Goal: Task Accomplishment & Management: Manage account settings

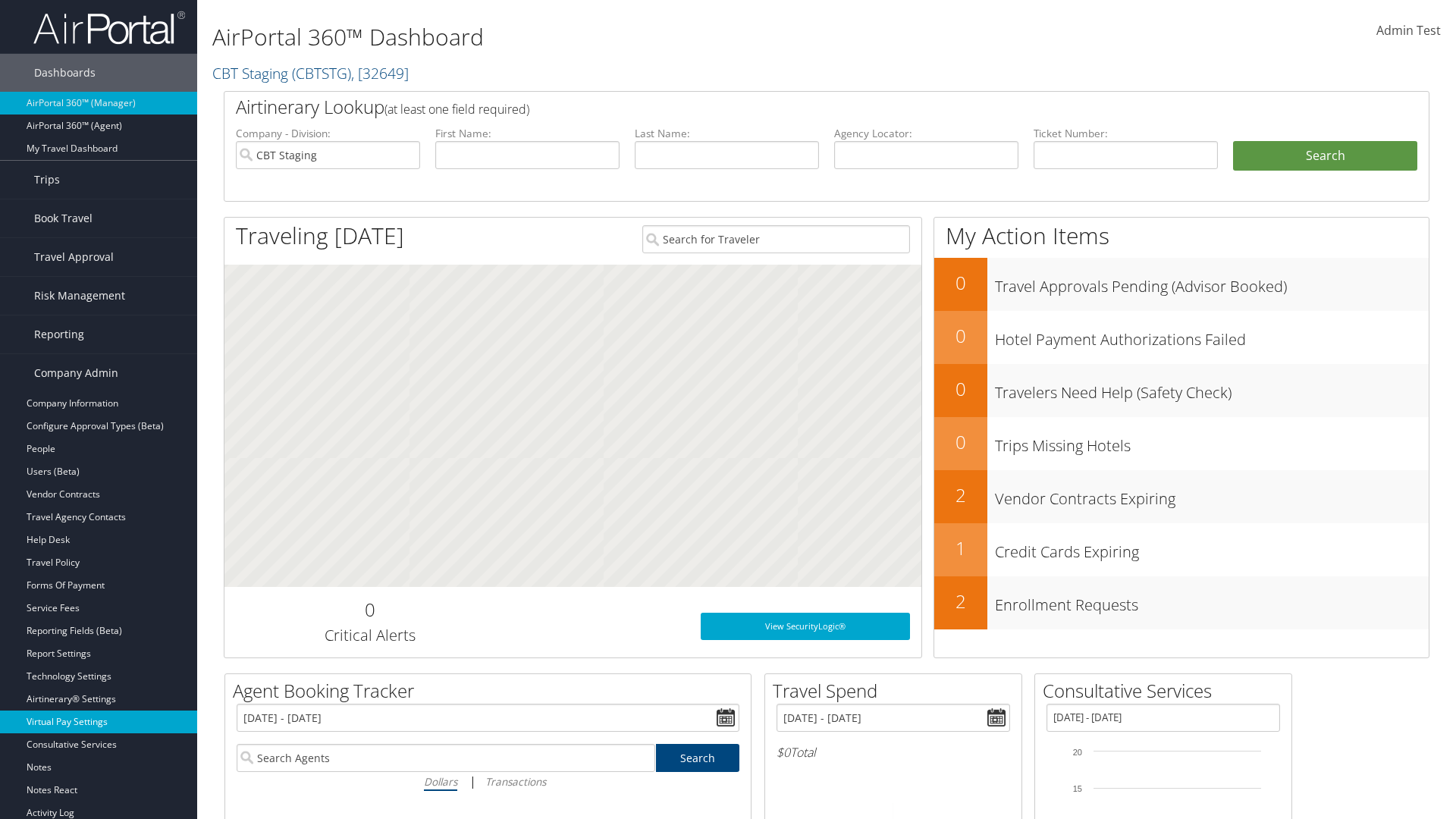
click at [98, 722] on link "Virtual Pay Settings" at bounding box center [98, 722] width 197 height 23
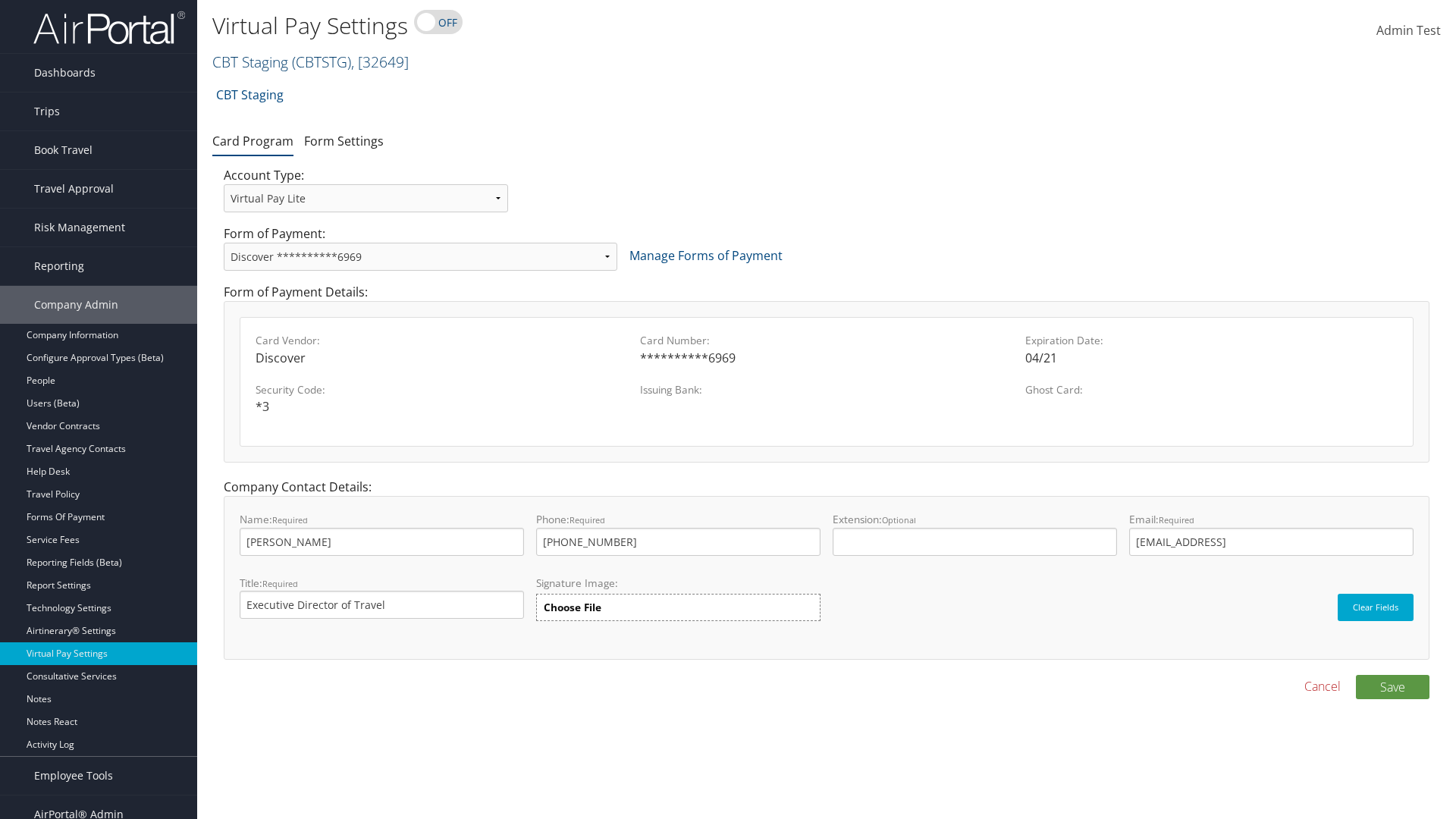
click at [250, 61] on link "CBT Staging ( CBTSTG ) , [ 32649 ]" at bounding box center [310, 62] width 197 height 20
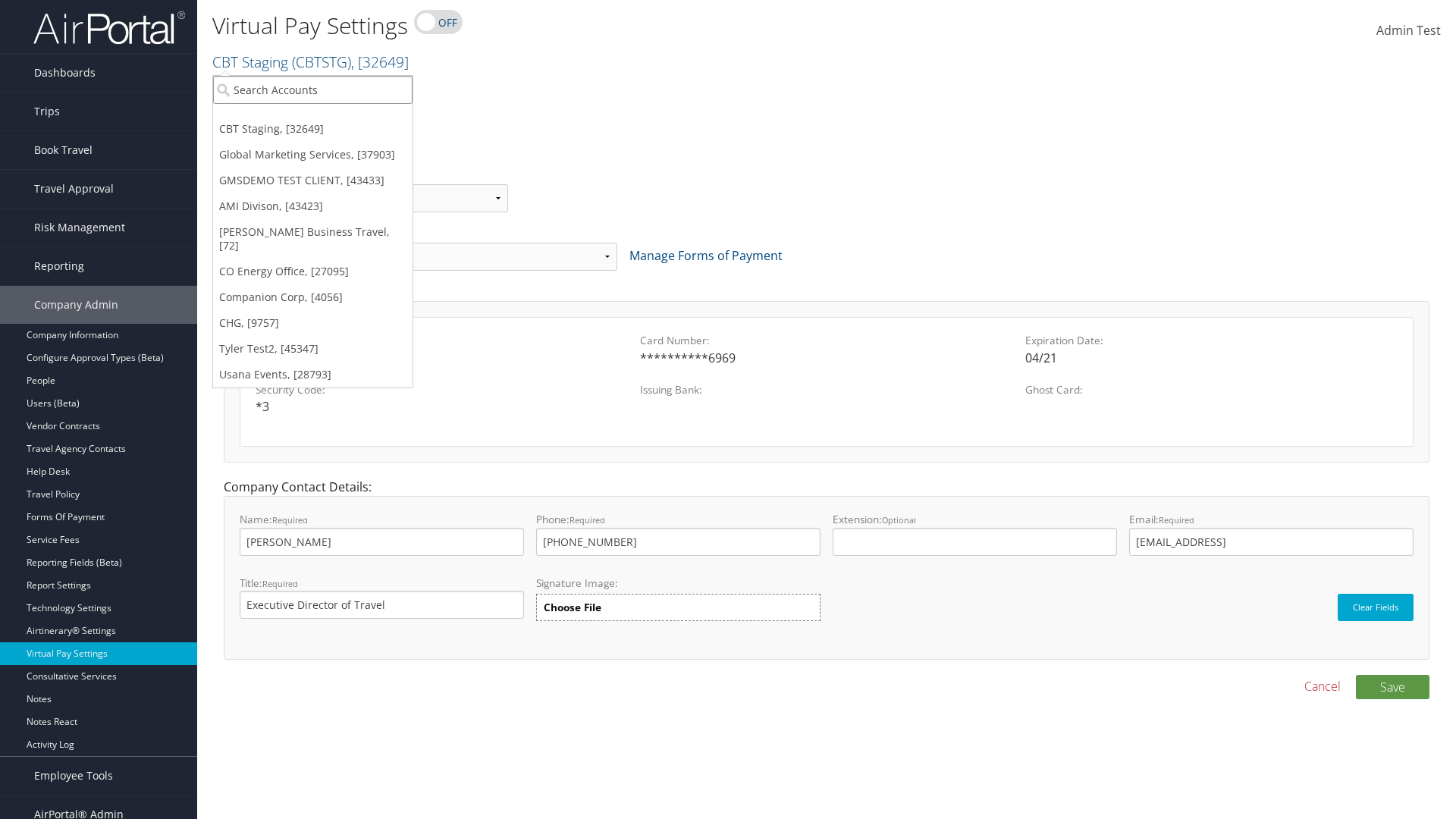
click at [312, 90] on input "search" at bounding box center [312, 89] width 199 height 28
type input "GMSDEMO TEST CLIENT"
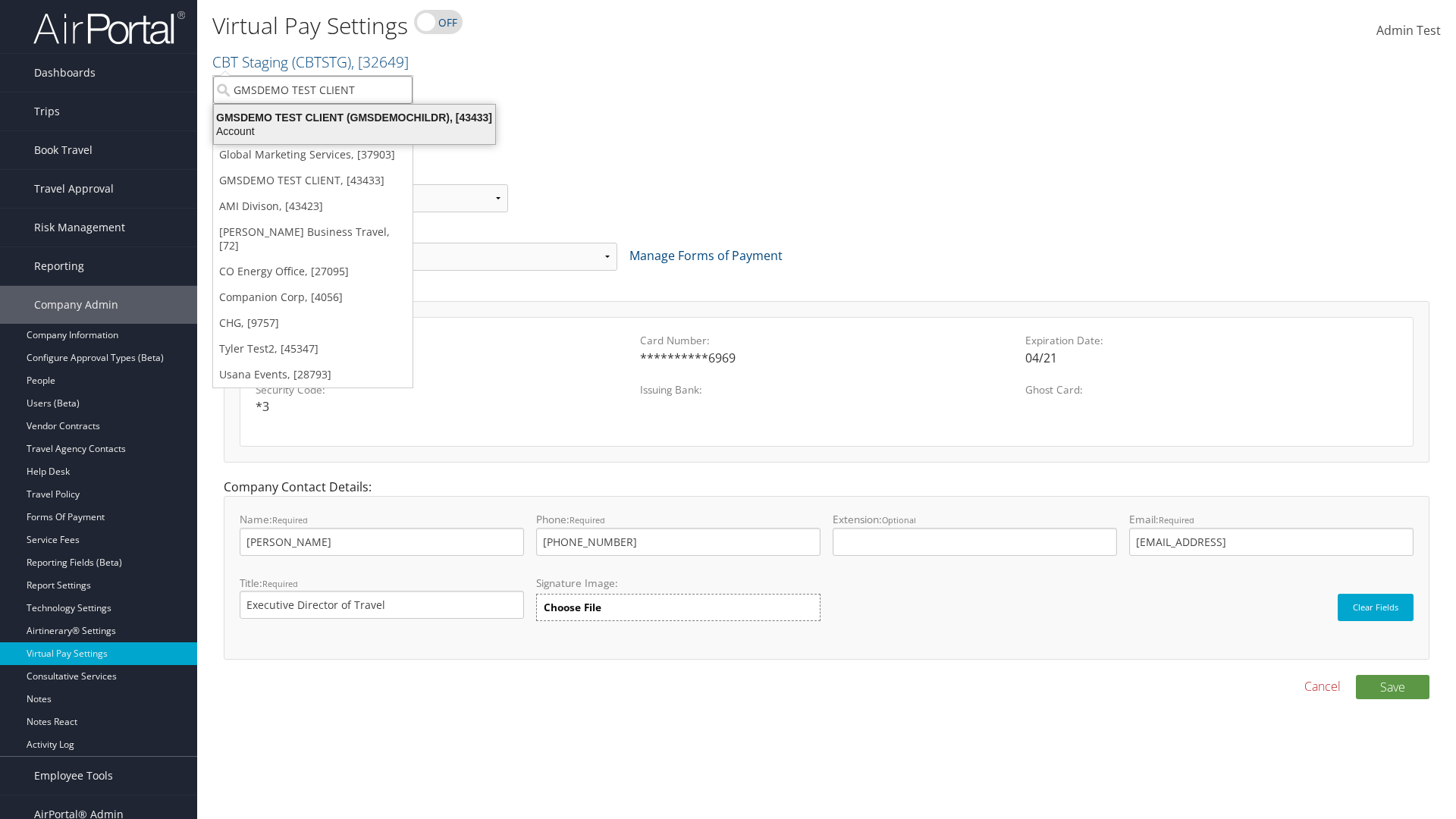
click at [354, 118] on div "GMSDEMO TEST CLIENT (GMSDEMOCHILDR), [43433]" at bounding box center [354, 118] width 299 height 14
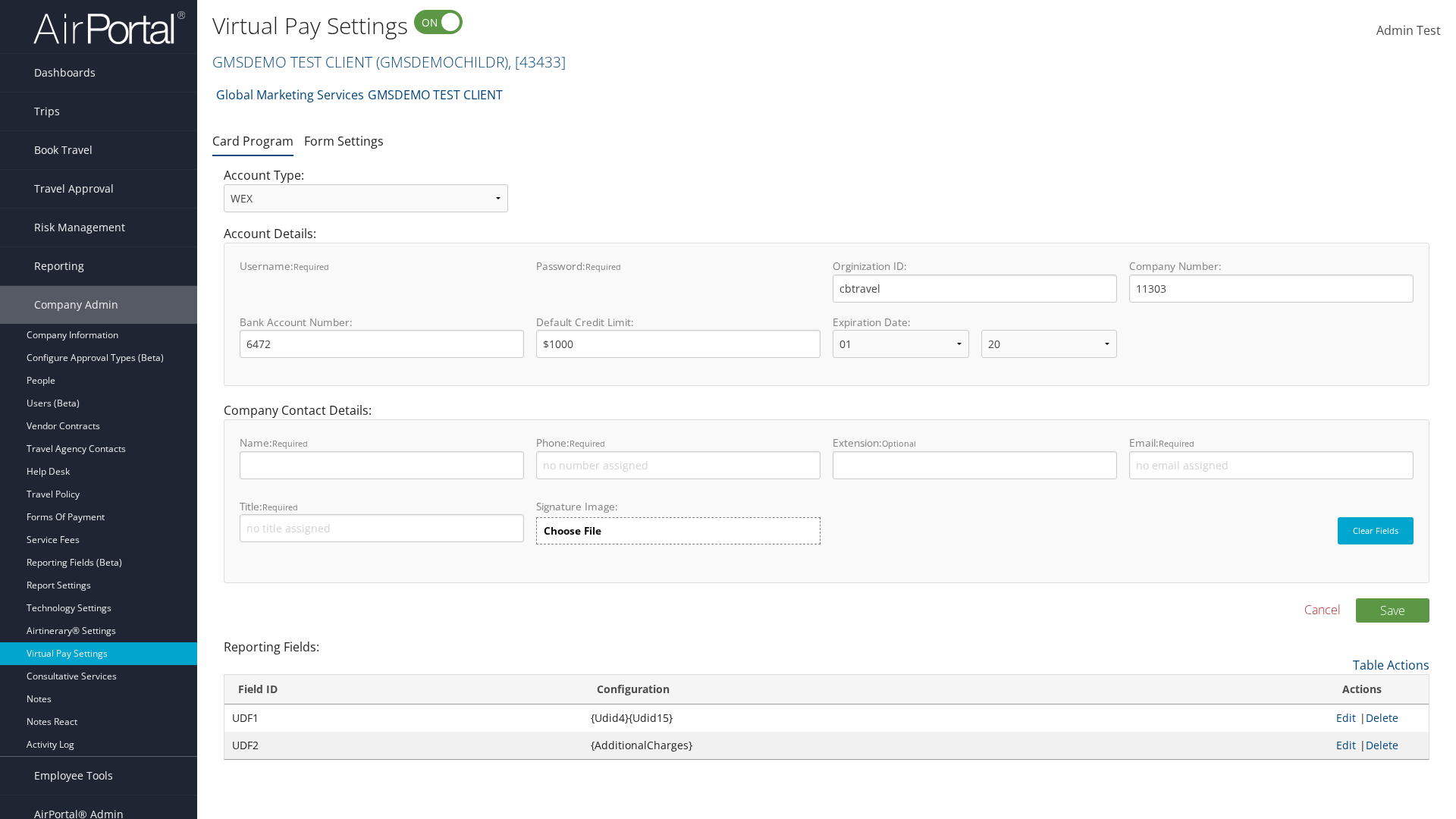
select select "20"
select select "0"
